Goal: Navigation & Orientation: Find specific page/section

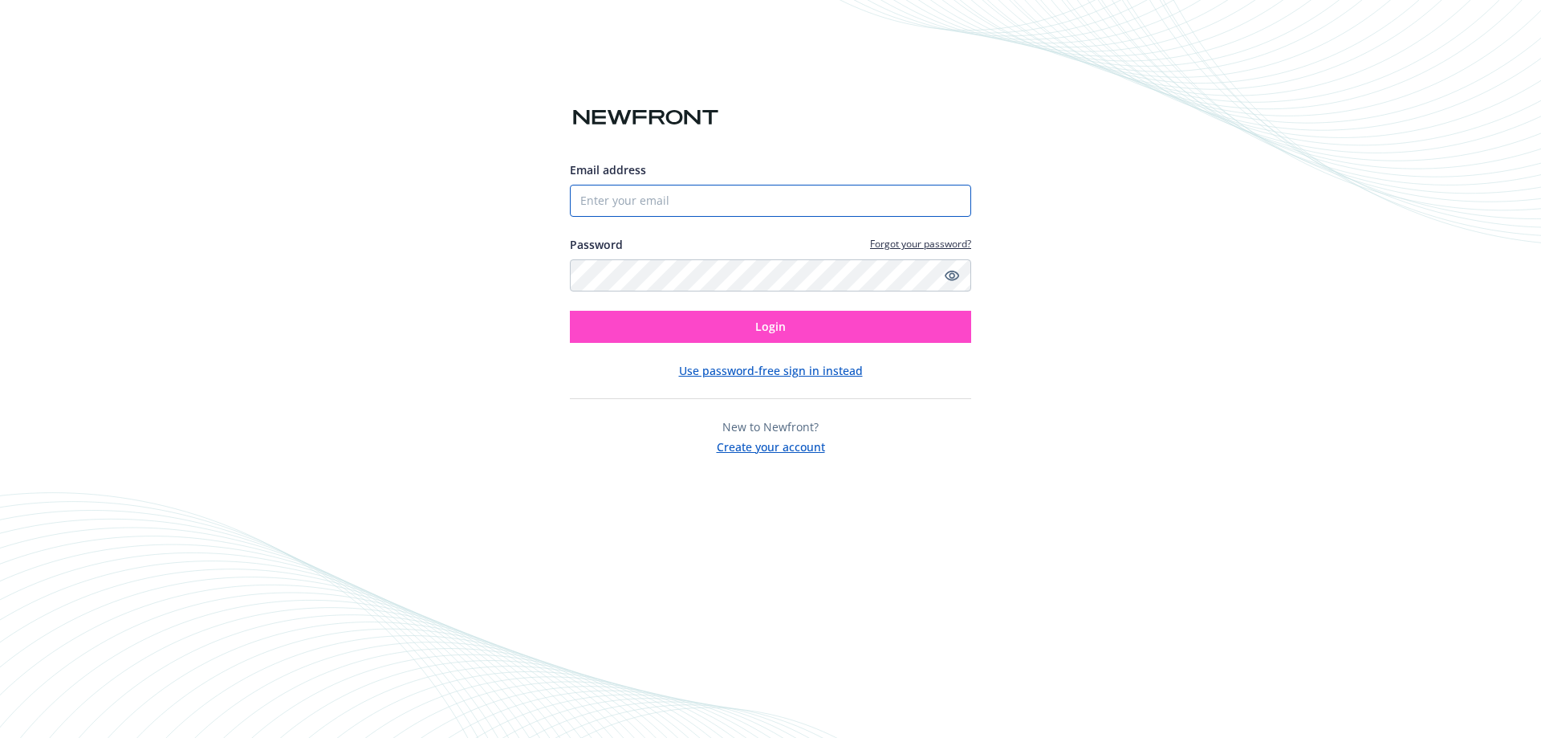
type input "[EMAIL_ADDRESS][DOMAIN_NAME]"
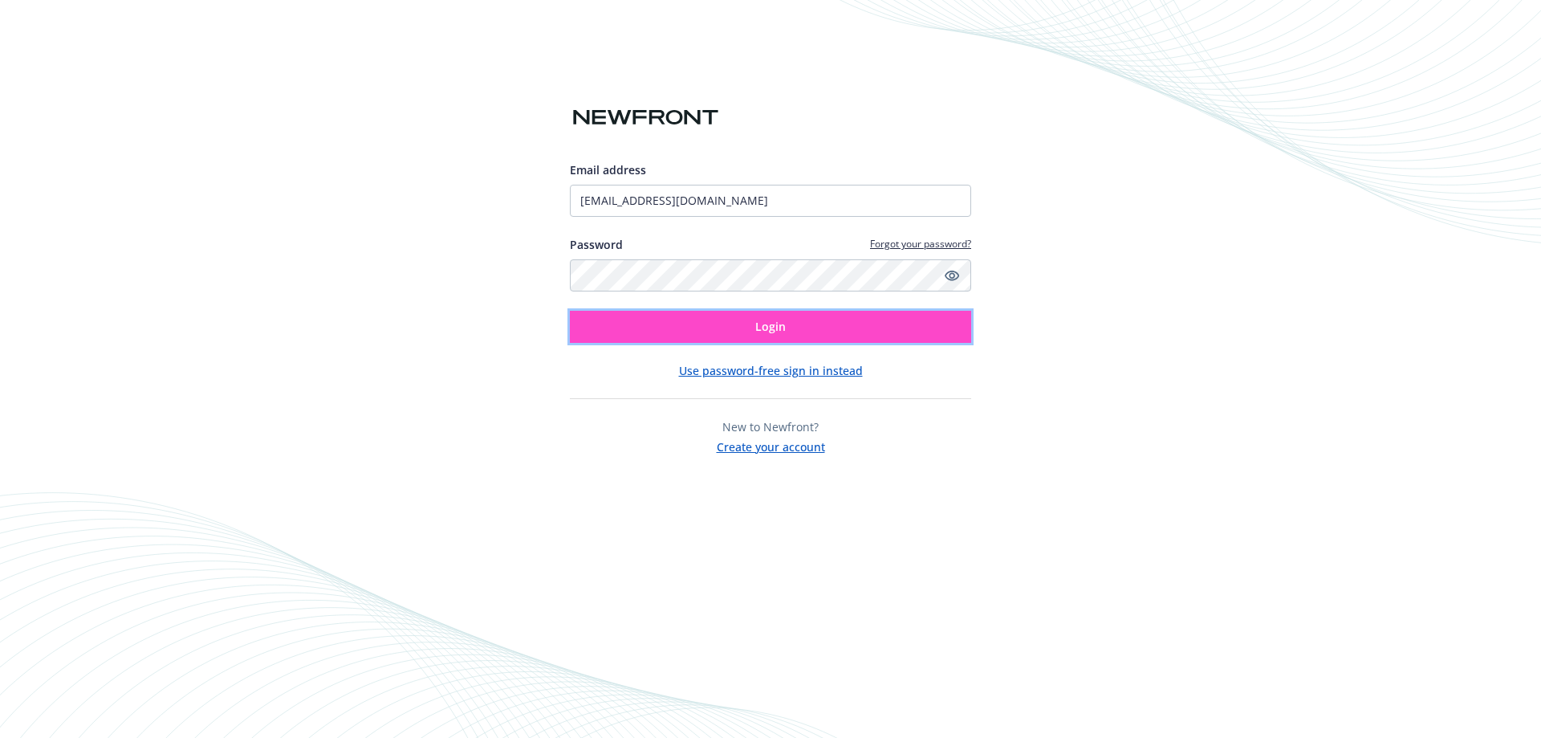
click at [612, 331] on button "Login" at bounding box center [770, 327] width 401 height 32
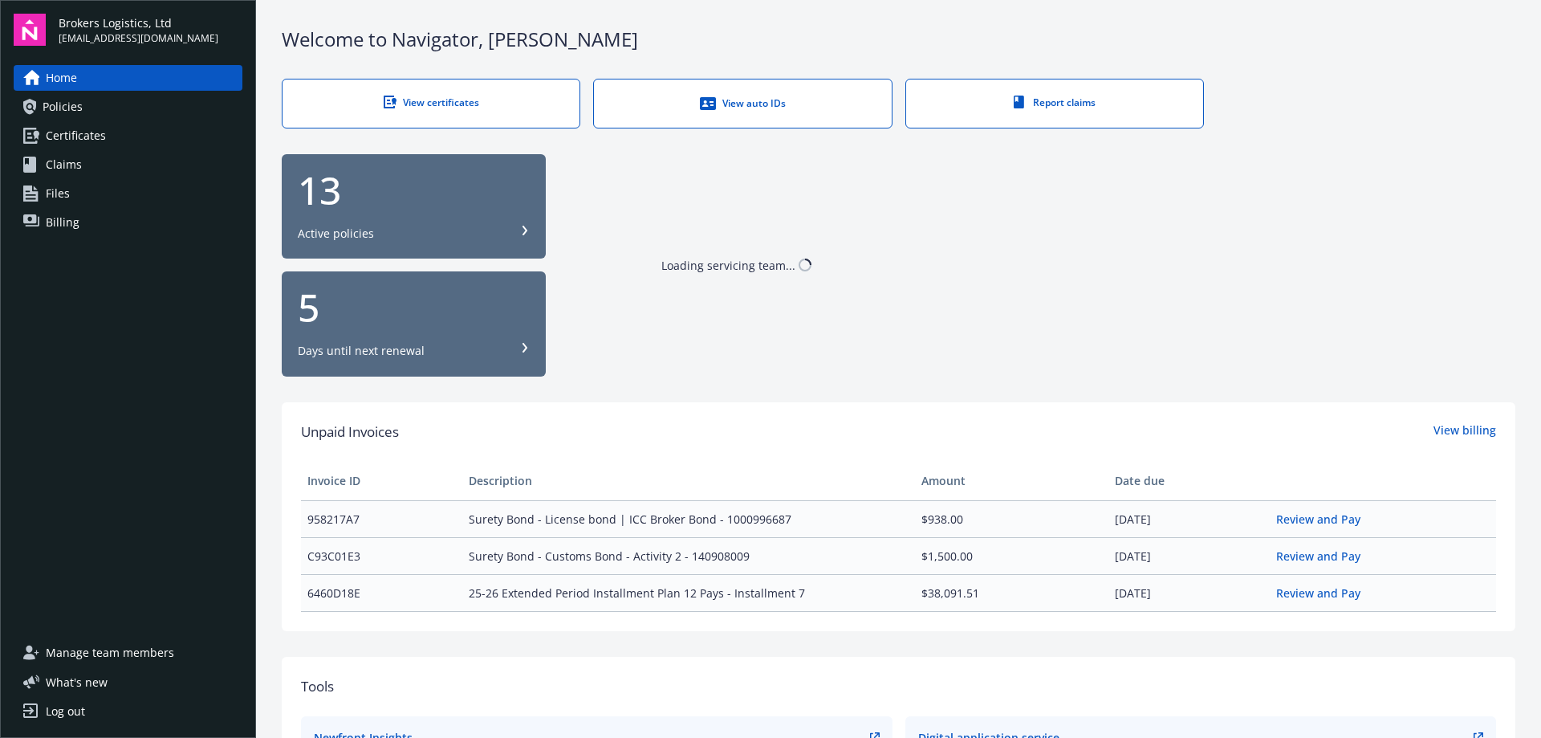
click at [79, 107] on span "Policies" at bounding box center [63, 107] width 40 height 26
